Goal: Task Accomplishment & Management: Manage account settings

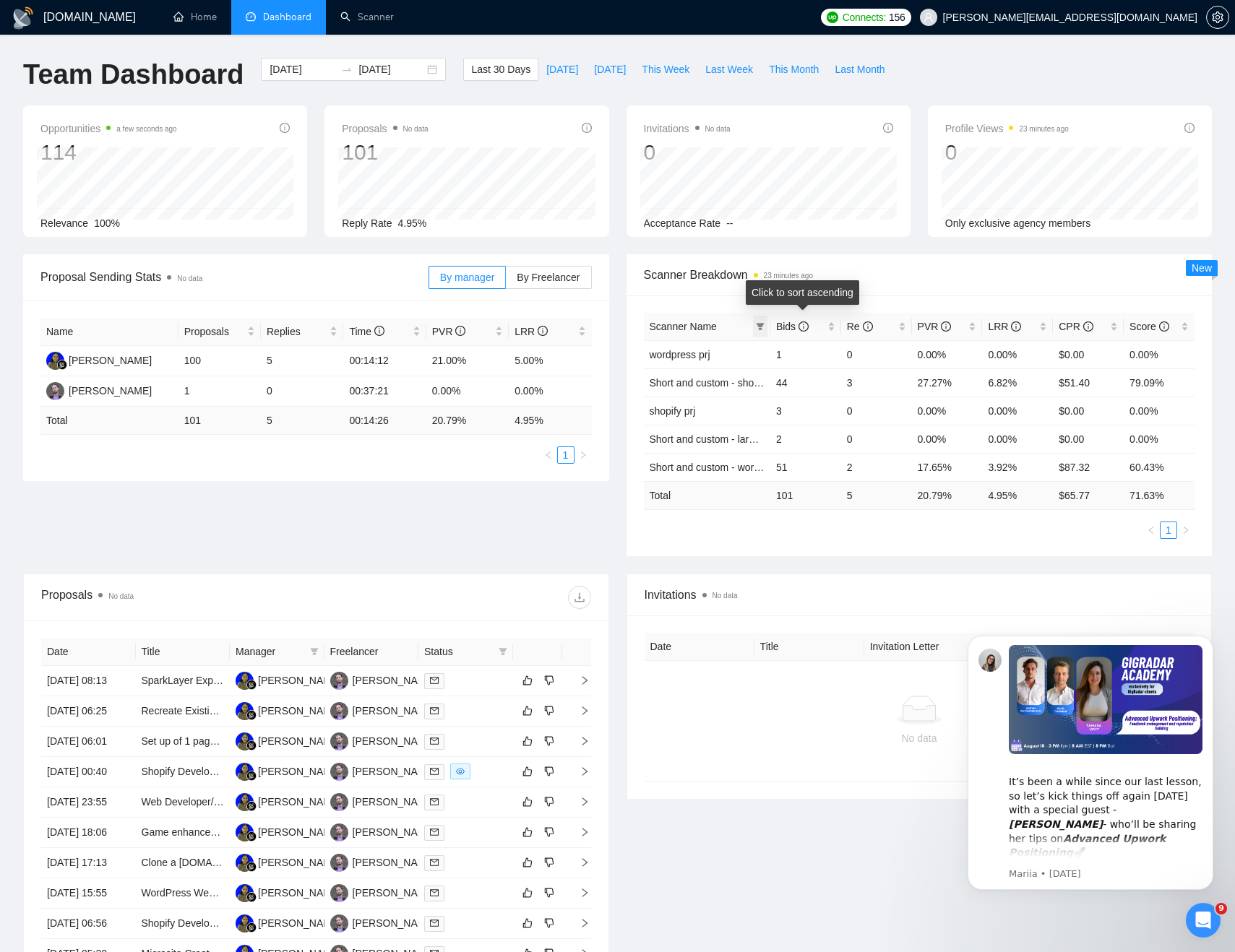
click at [758, 325] on icon "filter" at bounding box center [760, 326] width 8 height 7
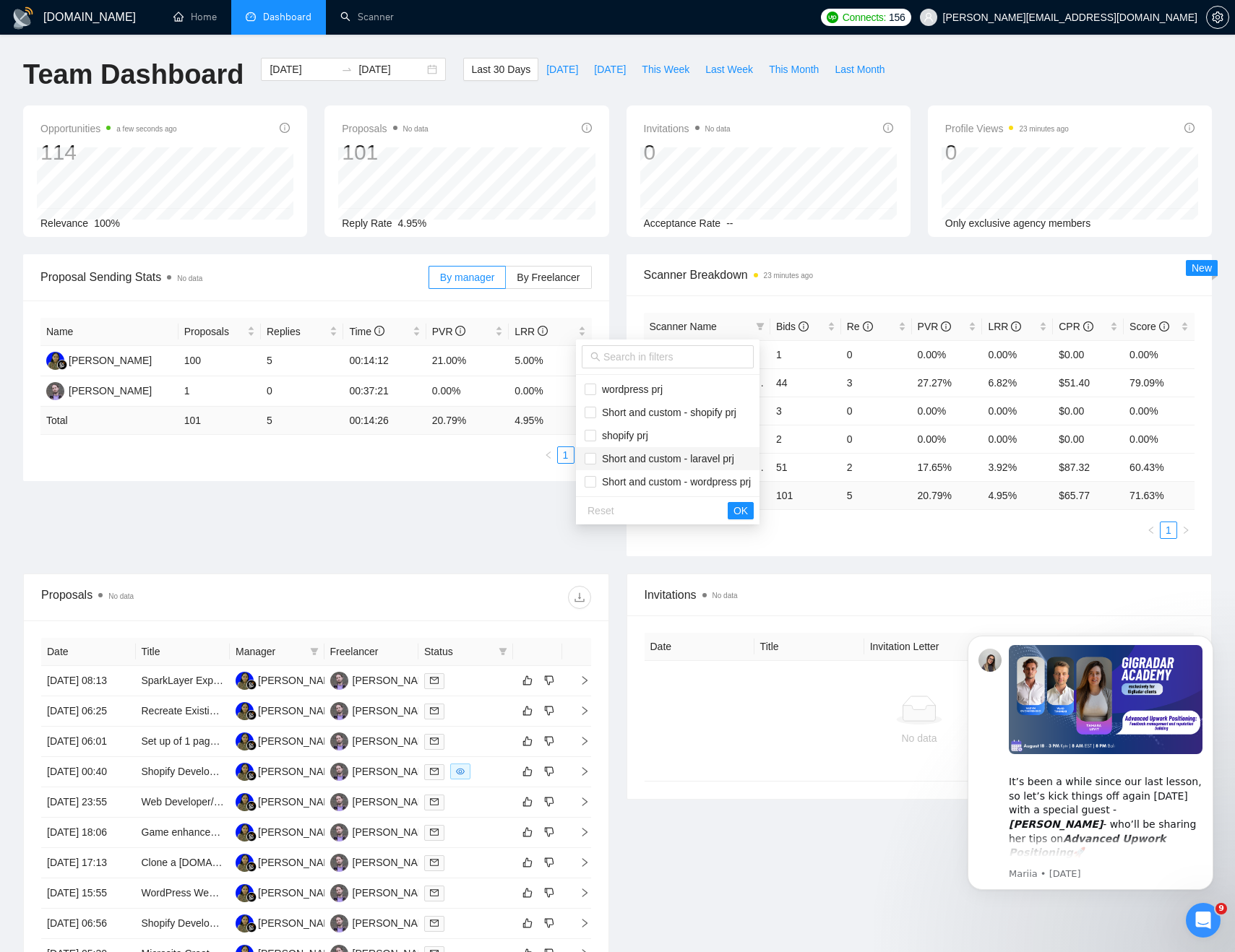
click at [630, 464] on span "Short and custom - laravel prj" at bounding box center [665, 458] width 138 height 11
checkbox input "true"
click at [630, 484] on span "Short and custom - wordpress prj" at bounding box center [673, 482] width 155 height 11
checkbox input "true"
click at [631, 412] on span "Short and custom - shopify prj" at bounding box center [665, 412] width 140 height 11
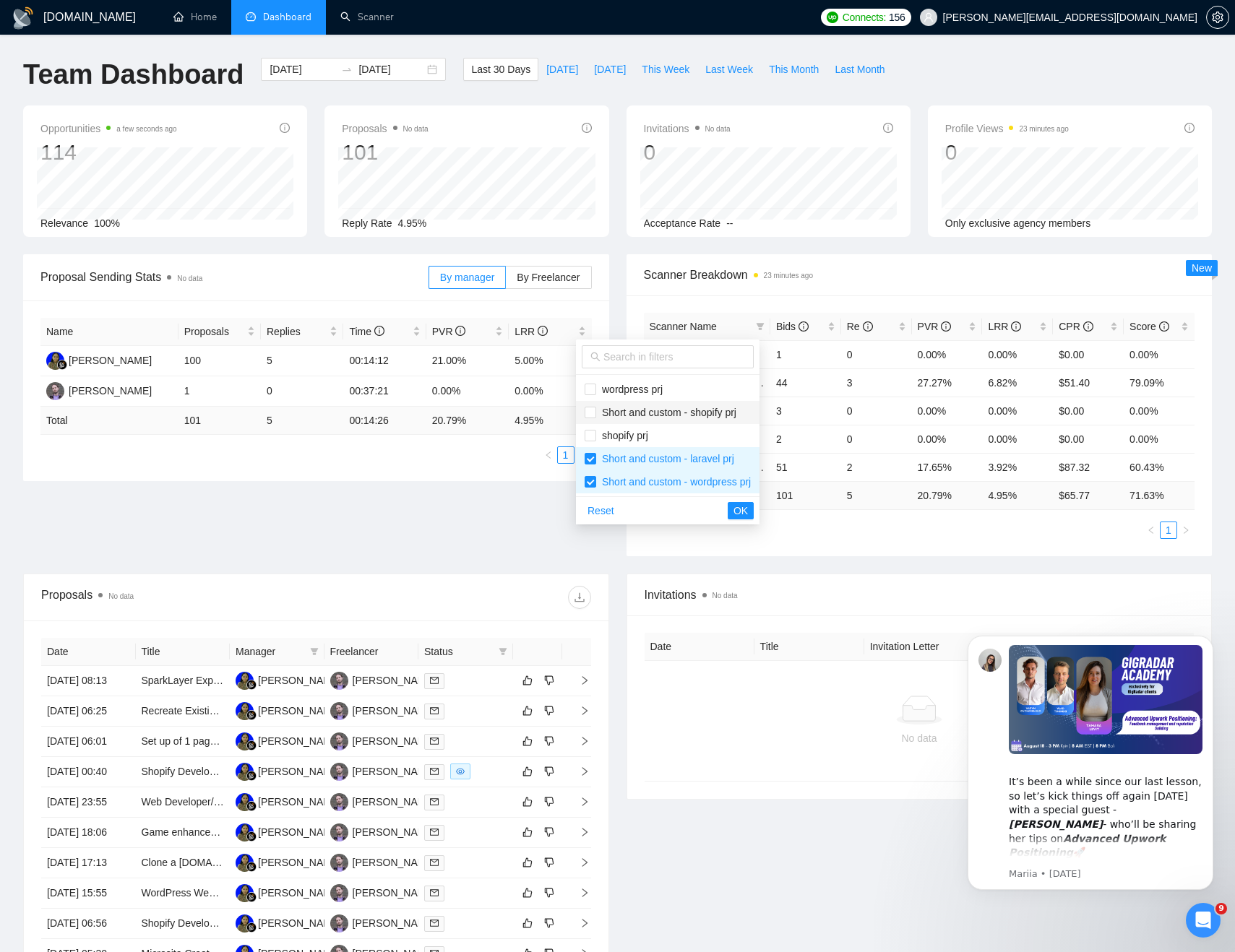
checkbox input "true"
click at [748, 508] on span "OK" at bounding box center [741, 510] width 14 height 16
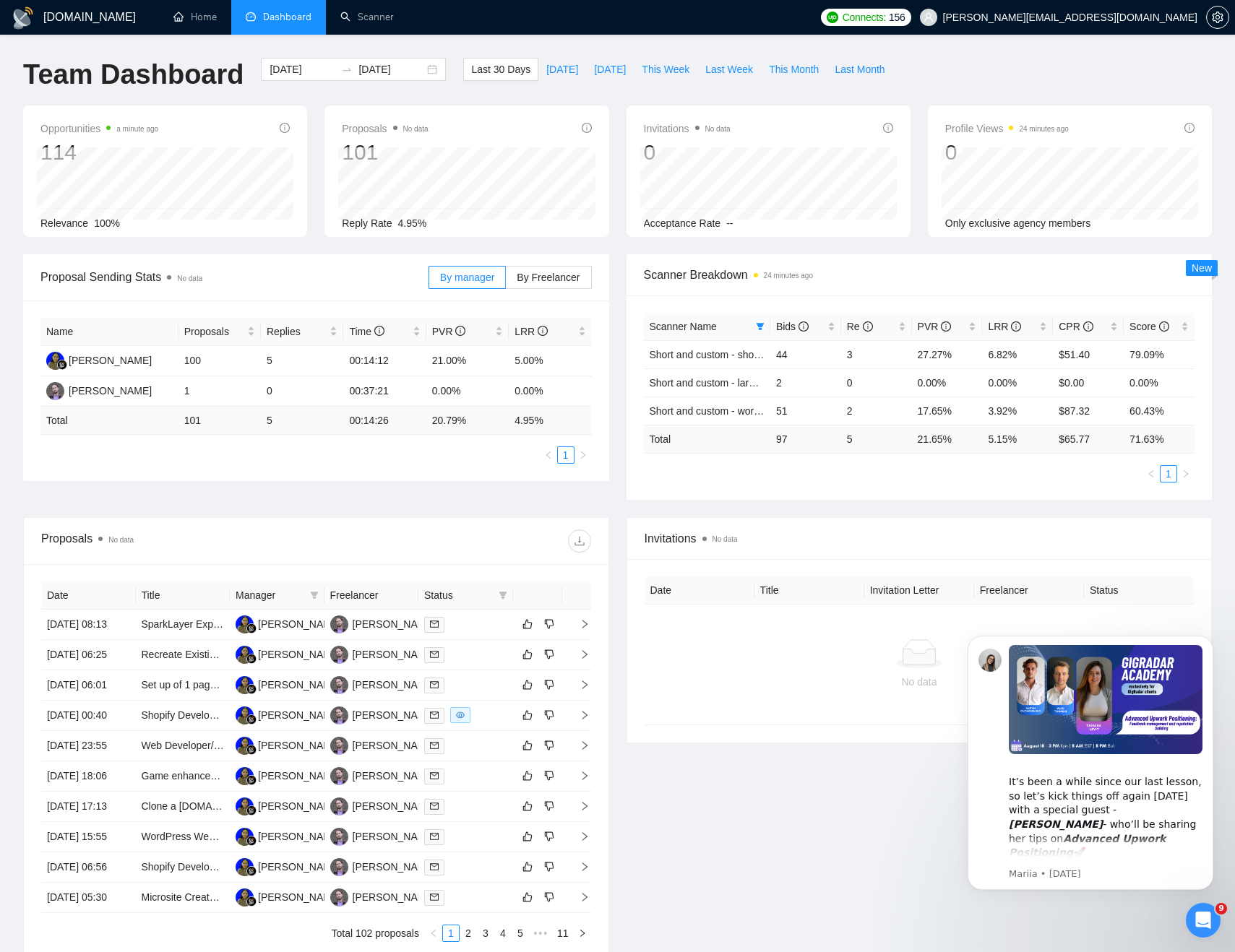
click at [1033, 66] on div "Team Dashboard [DATE] [DATE] Last 30 Days [DATE] [DATE] This Week Last Week Thi…" at bounding box center [618, 81] width 1206 height 48
